Goal: Feedback & Contribution: Contribute content

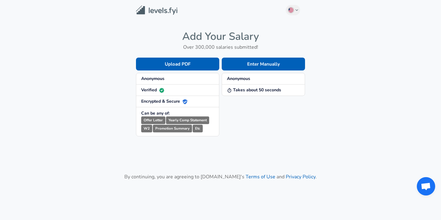
click at [191, 81] on span "Anonymous" at bounding box center [177, 79] width 73 height 6
click at [239, 80] on strong "Anonymous" at bounding box center [238, 79] width 23 height 6
click at [252, 65] on button "Enter Manually" at bounding box center [263, 64] width 83 height 13
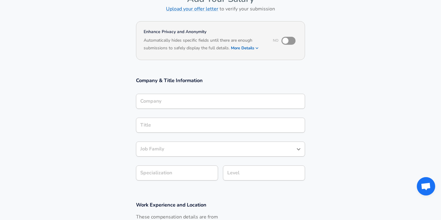
scroll to position [45, 0]
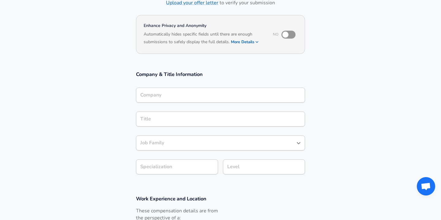
click at [214, 100] on input "Company" at bounding box center [221, 94] width 164 height 9
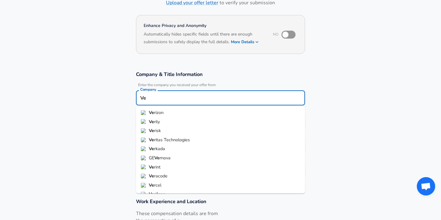
type input "V"
type input "R"
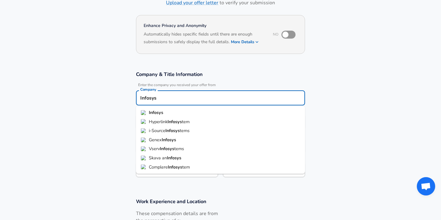
click at [188, 110] on li "Infosys" at bounding box center [220, 112] width 169 height 9
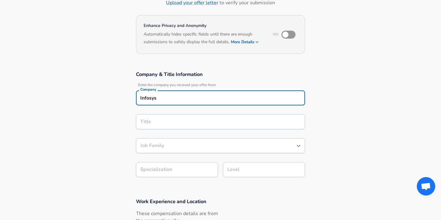
type input "Infosys"
click at [175, 120] on input "Title" at bounding box center [221, 121] width 164 height 9
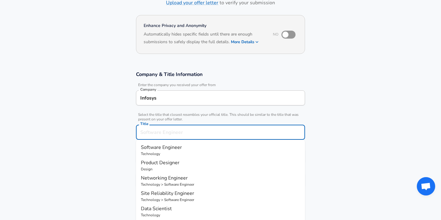
scroll to position [58, 0]
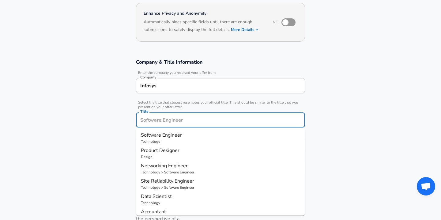
click at [176, 135] on span "Software Engineer" at bounding box center [161, 135] width 41 height 7
type input "Software Engineer"
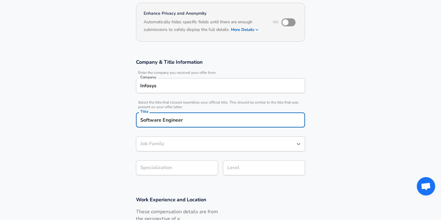
type input "Software Engineer"
click at [170, 147] on div "Software Engineer Job Family" at bounding box center [220, 143] width 169 height 15
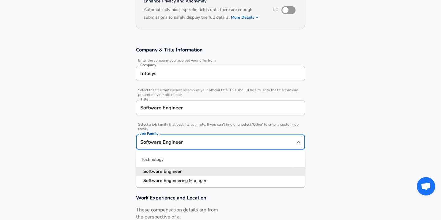
click at [126, 154] on section "Company & Title Information Enter the company you received your offer from Comp…" at bounding box center [220, 113] width 441 height 148
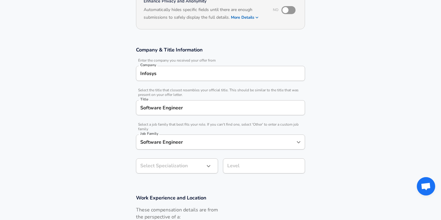
scroll to position [88, 0]
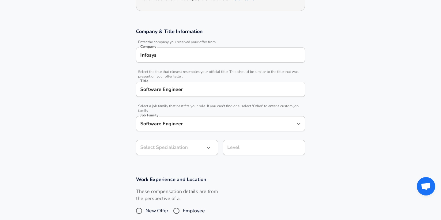
click at [171, 132] on body "English ([GEOGRAPHIC_DATA]) Change Restart Add Your Salary Upload your offer le…" at bounding box center [220, 22] width 441 height 220
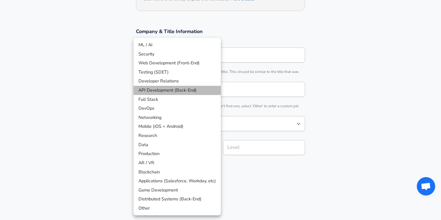
click at [173, 89] on li "API Development (Back-End)" at bounding box center [177, 90] width 87 height 9
type input "API Development (Back-End)"
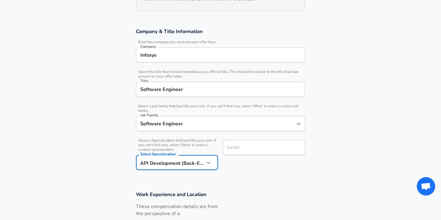
click at [239, 146] on input "Level" at bounding box center [264, 147] width 77 height 9
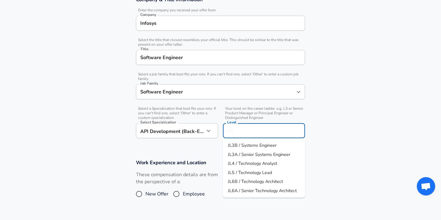
scroll to position [134, 0]
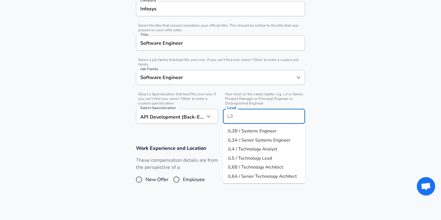
click at [251, 134] on li "JL3B / Systems Engineer" at bounding box center [264, 131] width 82 height 9
type input "JL3B / Systems Engineer"
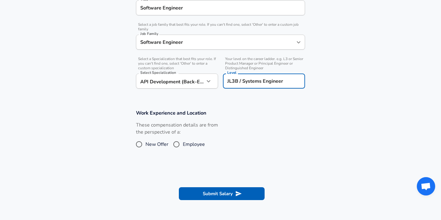
scroll to position [175, 0]
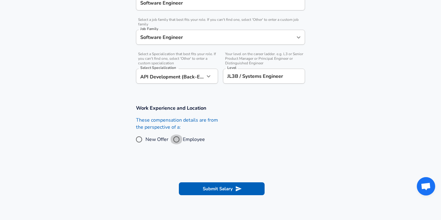
click at [176, 138] on input "Employee" at bounding box center [176, 139] width 13 height 10
radio input "true"
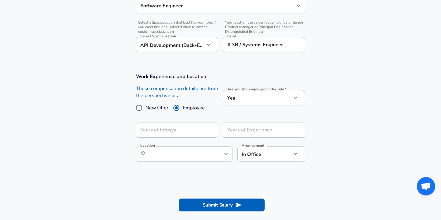
scroll to position [206, 0]
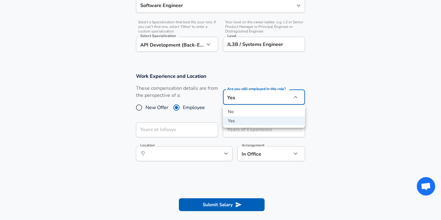
click at [248, 121] on li "Yes" at bounding box center [264, 120] width 82 height 9
click at [187, 129] on input "Years at Infosys" at bounding box center [170, 129] width 69 height 15
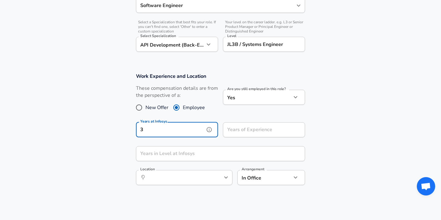
type input "3"
click at [229, 132] on input "Years of Experience" at bounding box center [257, 129] width 69 height 15
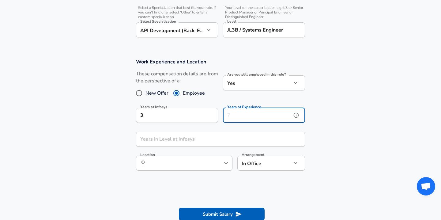
scroll to position [222, 0]
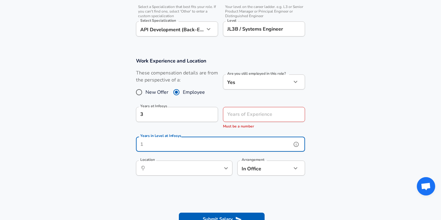
click at [224, 140] on input "Years in Level at Infosys" at bounding box center [214, 144] width 156 height 15
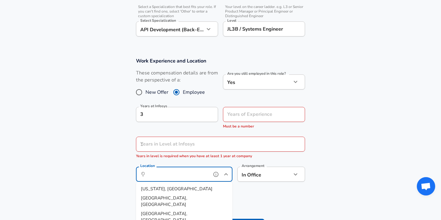
click at [193, 165] on div "Location ​ Location" at bounding box center [184, 174] width 97 height 24
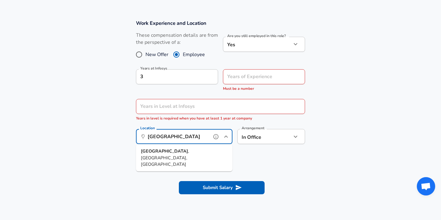
click at [187, 149] on li "[GEOGRAPHIC_DATA] , [GEOGRAPHIC_DATA], [GEOGRAPHIC_DATA]" at bounding box center [184, 158] width 97 height 22
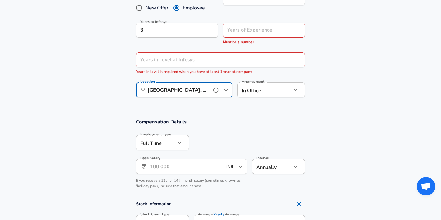
scroll to position [329, 0]
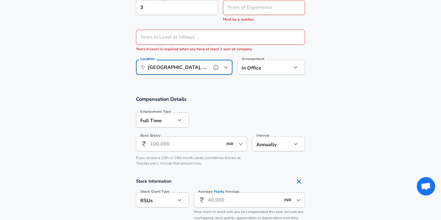
type input "[GEOGRAPHIC_DATA], [GEOGRAPHIC_DATA], [GEOGRAPHIC_DATA]"
click at [199, 146] on input "Base Salary" at bounding box center [186, 143] width 73 height 15
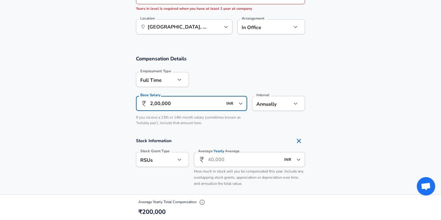
scroll to position [370, 0]
type input "2,00,000"
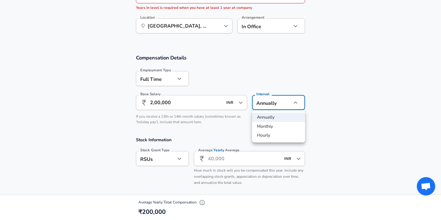
click at [273, 102] on div at bounding box center [220, 110] width 441 height 220
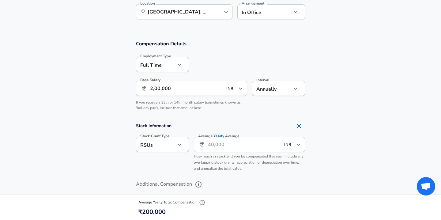
click at [212, 142] on input "Average Yearly Average" at bounding box center [244, 144] width 73 height 15
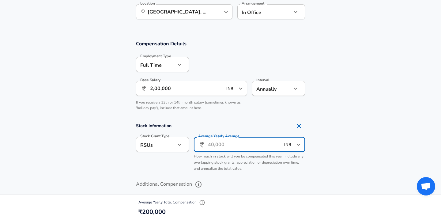
scroll to position [399, 0]
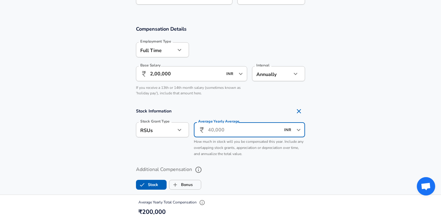
click at [183, 132] on icon "button" at bounding box center [179, 129] width 7 height 7
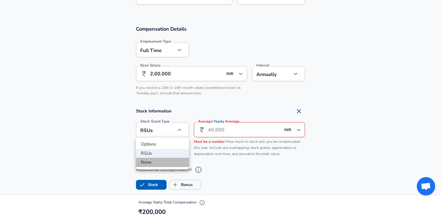
click at [173, 160] on li "None" at bounding box center [162, 162] width 53 height 9
type input "none"
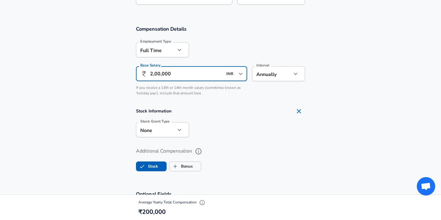
scroll to position [0, 0]
drag, startPoint x: 153, startPoint y: 74, endPoint x: 145, endPoint y: 73, distance: 7.7
click at [145, 73] on div "​ 2,00,000 INR ​ Base Salary" at bounding box center [191, 73] width 111 height 15
click at [157, 74] on input "3,00,000" at bounding box center [186, 73] width 73 height 15
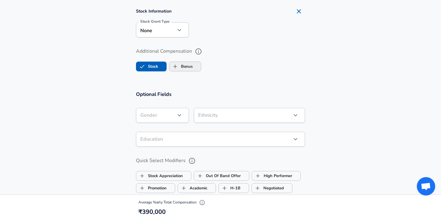
scroll to position [499, 0]
type input "3,90,000"
click at [178, 63] on input "Bonus" at bounding box center [175, 66] width 12 height 12
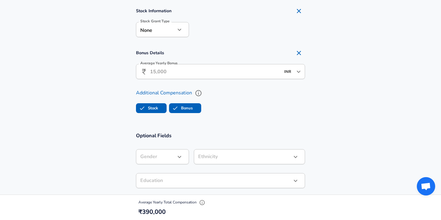
checkbox input "true"
click at [172, 71] on input "Average Yearly Bonus" at bounding box center [215, 71] width 131 height 15
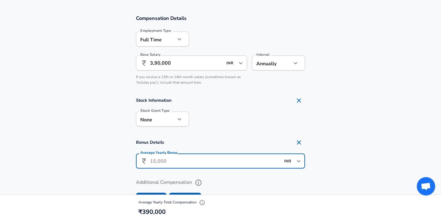
scroll to position [408, 0]
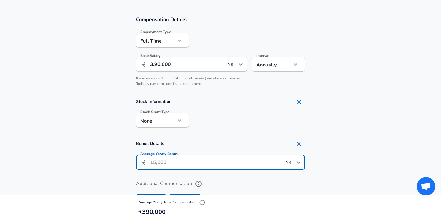
click at [158, 65] on input "3,90,000" at bounding box center [186, 64] width 73 height 15
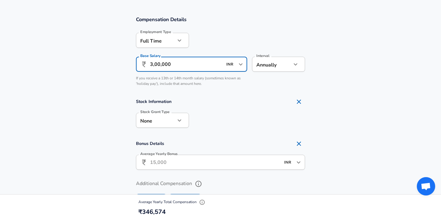
type input "3,00,000"
click at [167, 159] on input "Average Yearly Bonus" at bounding box center [215, 162] width 131 height 15
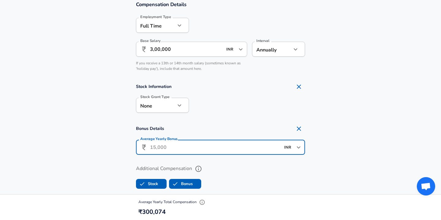
scroll to position [430, 0]
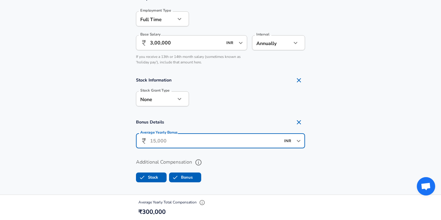
type input "0"
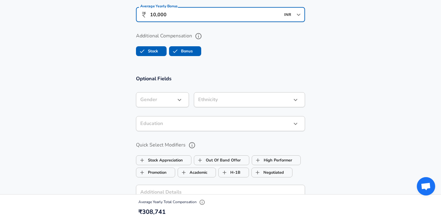
scroll to position [568, 0]
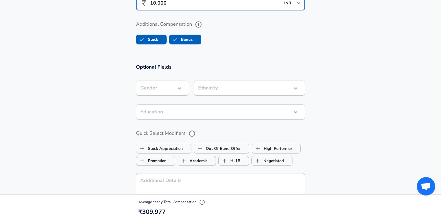
type input "10,000"
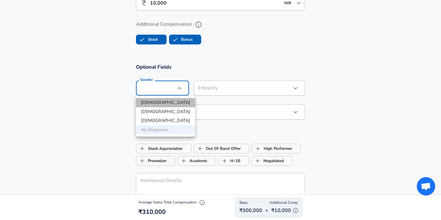
click at [166, 101] on li "[DEMOGRAPHIC_DATA]" at bounding box center [165, 102] width 59 height 9
type input "[DEMOGRAPHIC_DATA]"
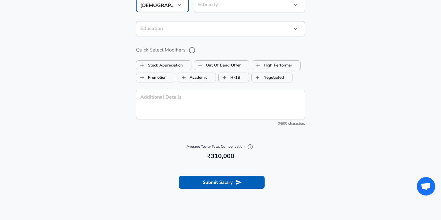
scroll to position [656, 0]
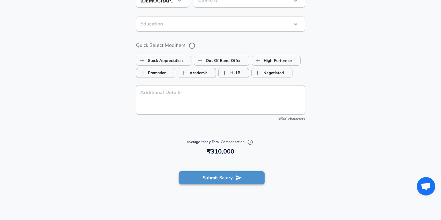
click at [233, 174] on button "Submit Salary" at bounding box center [222, 177] width 86 height 13
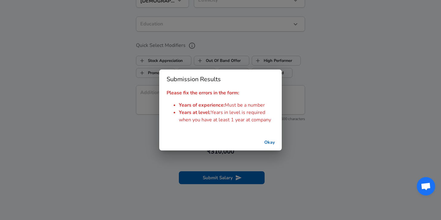
click at [268, 142] on button "Okay" at bounding box center [270, 142] width 20 height 11
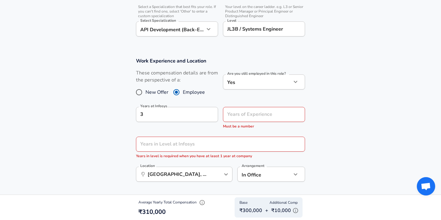
scroll to position [223, 0]
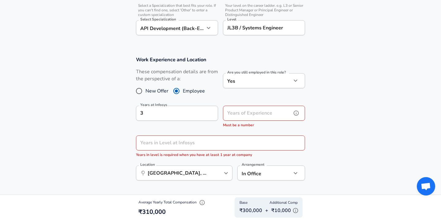
click at [237, 111] on div "Years of Experience Years of Experience Must be a number" at bounding box center [264, 117] width 82 height 23
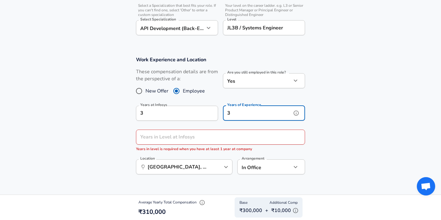
type input "3"
click at [214, 140] on input "Years in Level at Infosys" at bounding box center [214, 137] width 156 height 15
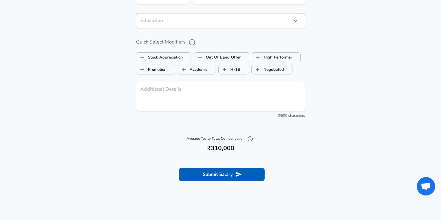
scroll to position [744, 0]
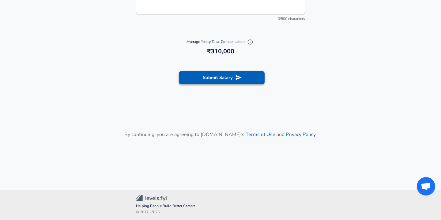
type input "3"
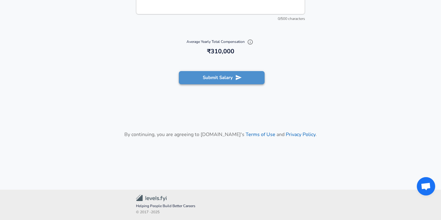
click at [228, 81] on button "Submit Salary" at bounding box center [222, 77] width 86 height 13
